Goal: Task Accomplishment & Management: Manage account settings

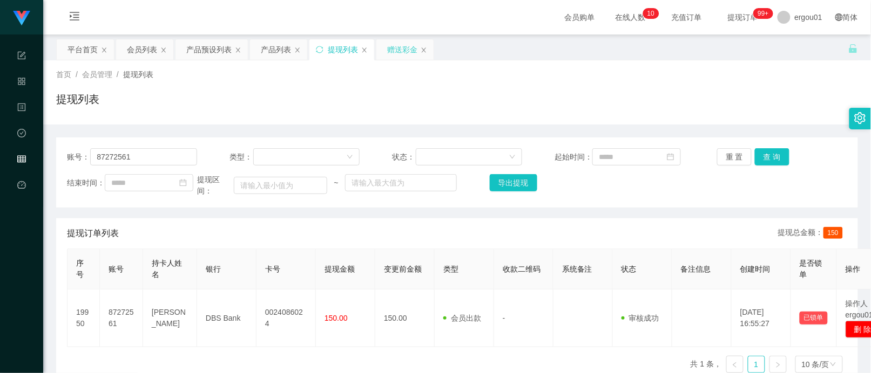
click at [391, 50] on div "赠送彩金" at bounding box center [402, 49] width 30 height 21
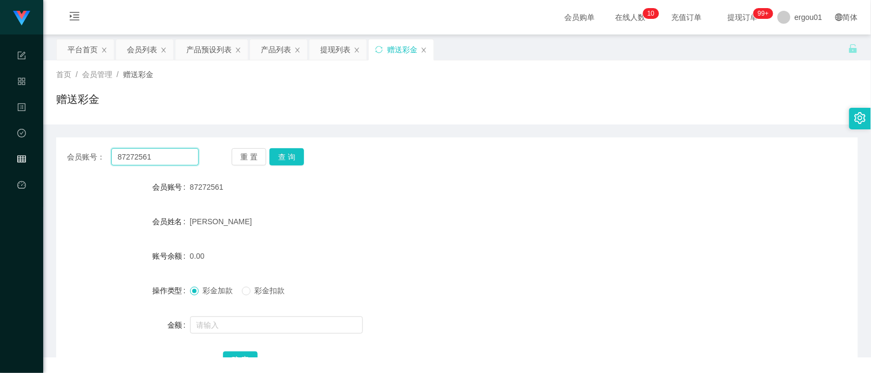
click at [162, 165] on input "87272561" at bounding box center [154, 156] width 87 height 17
paste input "steve8777"
type input "steve8777"
click at [281, 160] on button "查 询" at bounding box center [286, 156] width 35 height 17
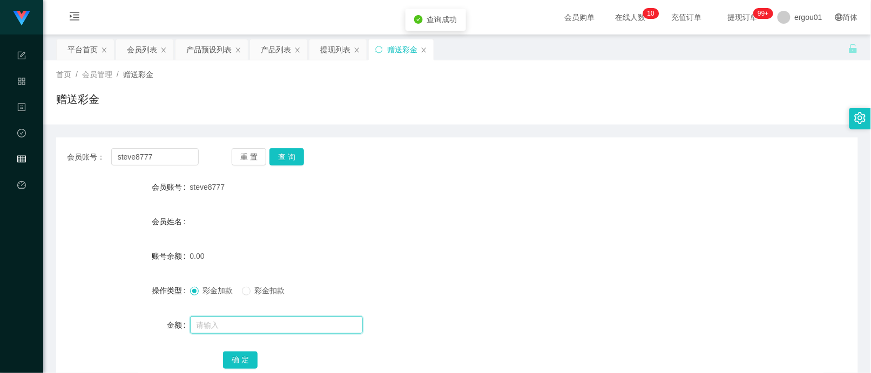
drag, startPoint x: 219, startPoint y: 323, endPoint x: 236, endPoint y: 335, distance: 21.4
click at [220, 322] on input "text" at bounding box center [276, 325] width 173 height 17
type input "100"
click at [244, 359] on button "确 定" at bounding box center [240, 360] width 35 height 17
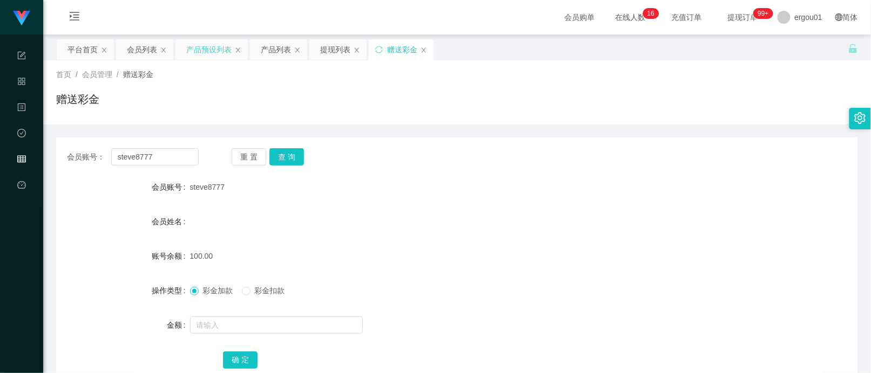
click at [212, 54] on div "产品预设列表" at bounding box center [208, 49] width 45 height 21
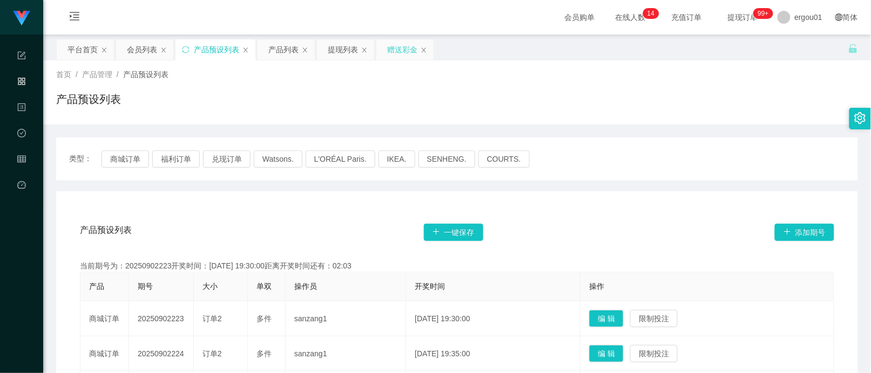
click at [400, 51] on div "赠送彩金" at bounding box center [402, 49] width 30 height 21
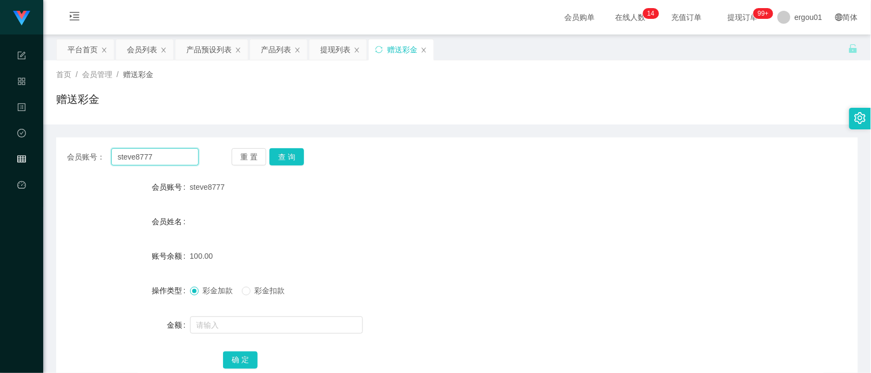
click at [173, 157] on input "steve8777" at bounding box center [154, 156] width 87 height 17
click at [296, 158] on button "查 询" at bounding box center [286, 156] width 35 height 17
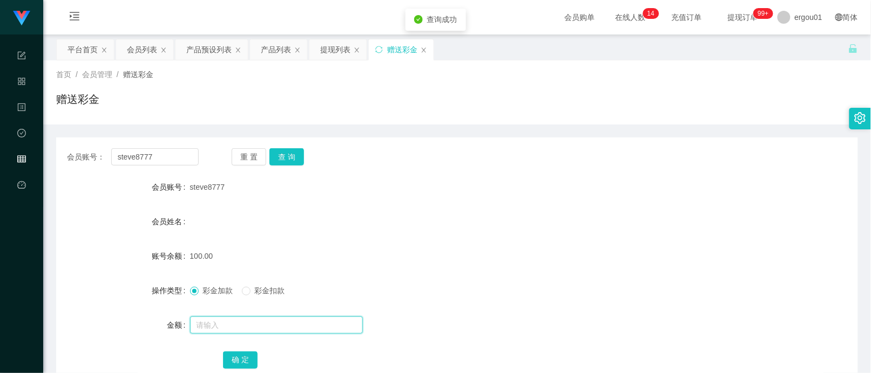
click at [270, 330] on input "text" at bounding box center [276, 325] width 173 height 17
click at [388, 133] on div "会员账号： steve8777 重 置 查 询 会员账号 steve8777 会员姓名 账号余额 100.00 操作类型 彩金加款 彩金扣款 金额 确 定" at bounding box center [456, 260] width 801 height 270
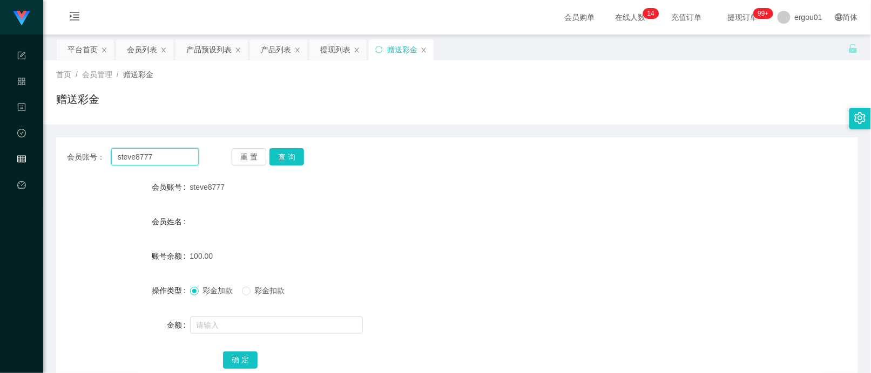
drag, startPoint x: 162, startPoint y: 159, endPoint x: 167, endPoint y: 158, distance: 5.6
click at [162, 159] on input "steve8777" at bounding box center [154, 156] width 87 height 17
click at [294, 158] on button "查 询" at bounding box center [286, 156] width 35 height 17
drag, startPoint x: 164, startPoint y: 158, endPoint x: 175, endPoint y: 153, distance: 12.8
click at [164, 158] on input "steve8777" at bounding box center [154, 156] width 87 height 17
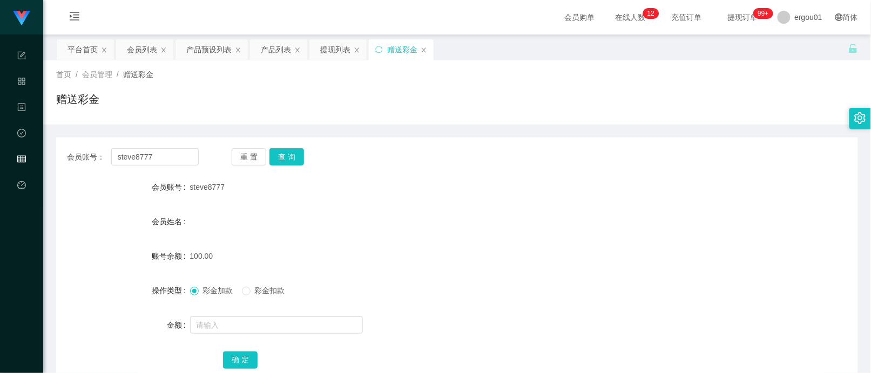
click at [322, 163] on div "重 置 查 询" at bounding box center [298, 156] width 132 height 17
click at [305, 161] on div "重 置 查 询" at bounding box center [298, 156] width 132 height 17
click at [282, 159] on button "查 询" at bounding box center [286, 156] width 35 height 17
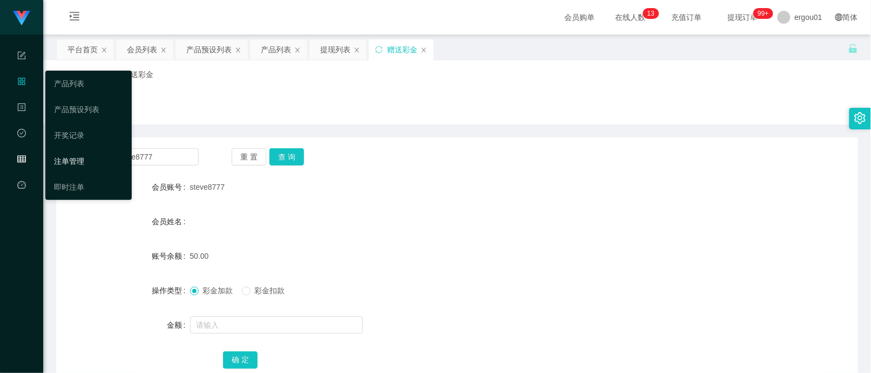
drag, startPoint x: 83, startPoint y: 163, endPoint x: 111, endPoint y: 158, distance: 28.6
click at [83, 163] on link "注单管理" at bounding box center [88, 162] width 69 height 22
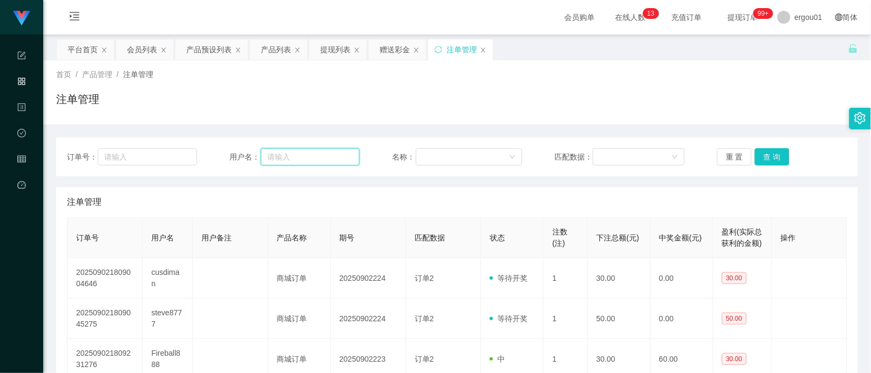
click at [310, 155] on input "text" at bounding box center [310, 156] width 98 height 17
paste input "steve8777"
type input "steve8777"
click at [762, 151] on button "查 询" at bounding box center [772, 156] width 35 height 17
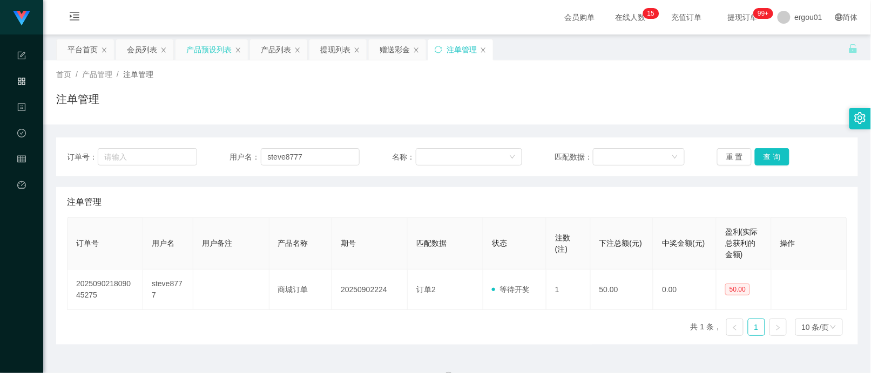
click at [197, 49] on div "产品预设列表" at bounding box center [208, 49] width 45 height 21
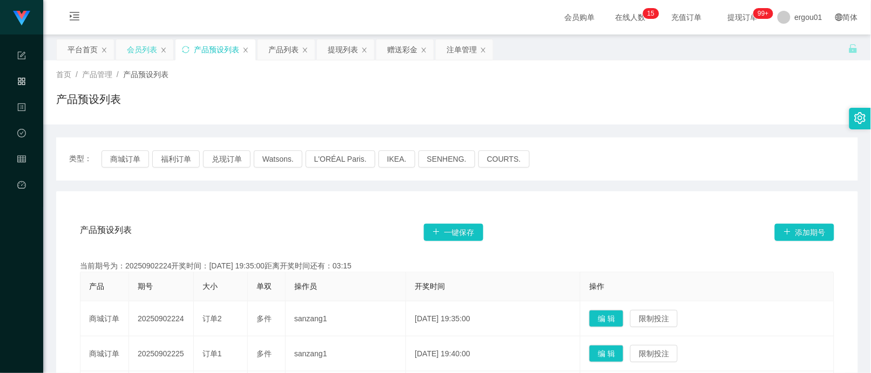
click at [135, 53] on div "会员列表" at bounding box center [142, 49] width 30 height 21
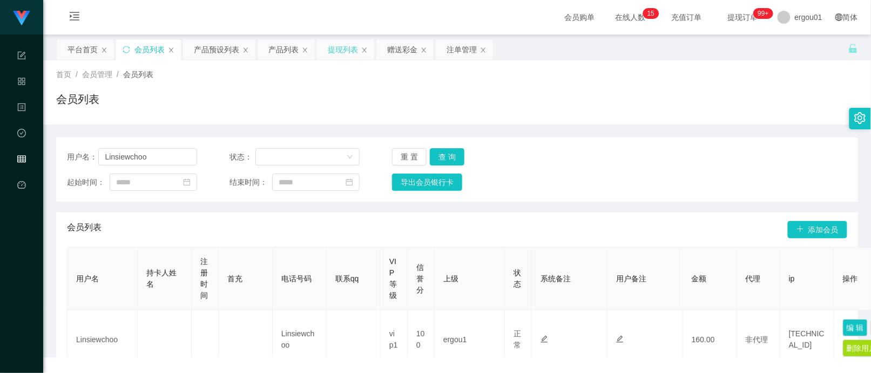
click at [341, 56] on div "提现列表" at bounding box center [343, 49] width 30 height 21
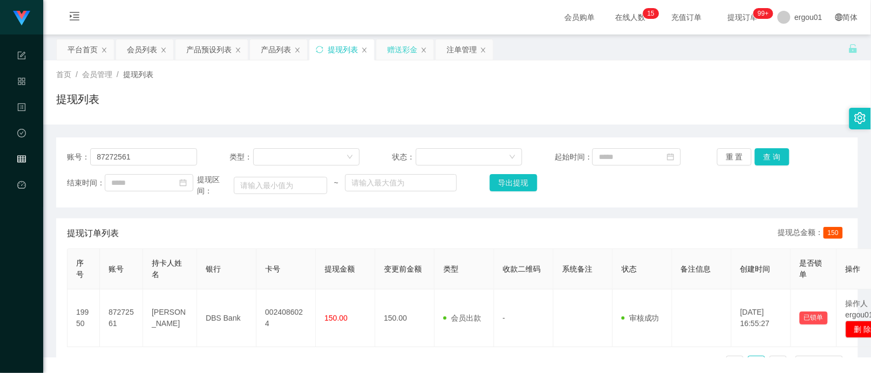
click at [404, 47] on div "赠送彩金" at bounding box center [402, 49] width 30 height 21
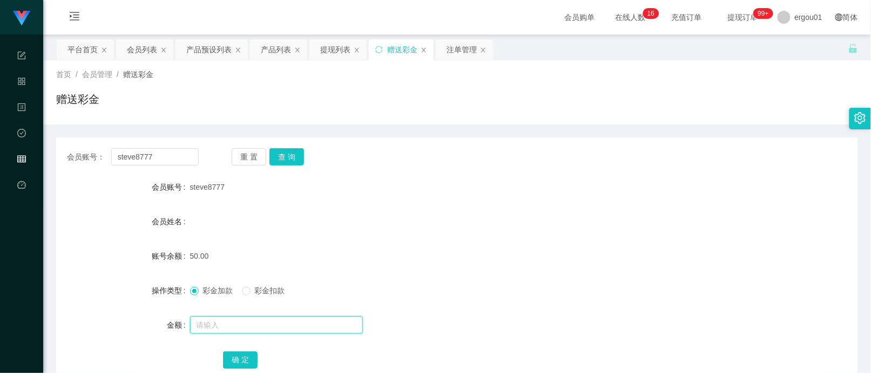
click at [221, 322] on input "text" at bounding box center [276, 325] width 173 height 17
type input "100"
click at [239, 355] on button "确 定" at bounding box center [240, 360] width 35 height 17
click at [265, 287] on span "彩金扣款" at bounding box center [269, 291] width 39 height 9
click at [262, 315] on div at bounding box center [423, 326] width 467 height 22
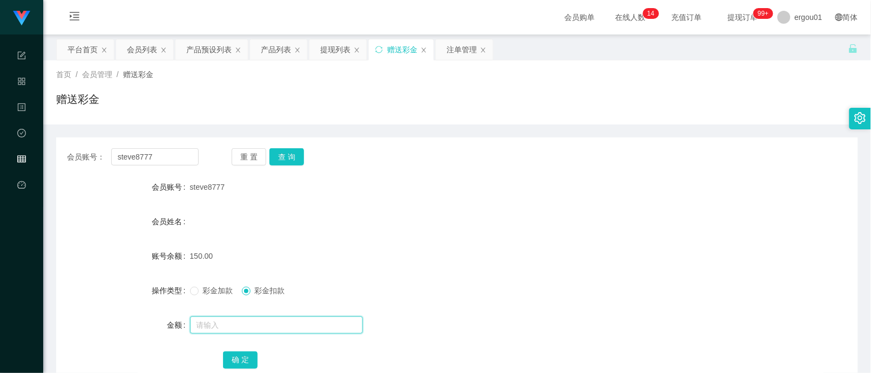
click at [258, 324] on input "text" at bounding box center [276, 325] width 173 height 17
type input "2"
drag, startPoint x: 210, startPoint y: 320, endPoint x: 136, endPoint y: 328, distance: 74.9
click at [151, 328] on div "金额 2" at bounding box center [456, 326] width 801 height 22
